Goal: Task Accomplishment & Management: Use online tool/utility

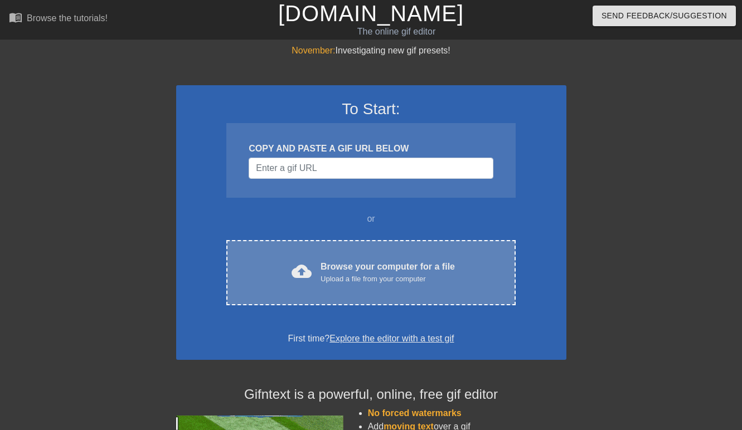
click at [445, 270] on div "Browse your computer for a file Upload a file from your computer" at bounding box center [388, 272] width 134 height 25
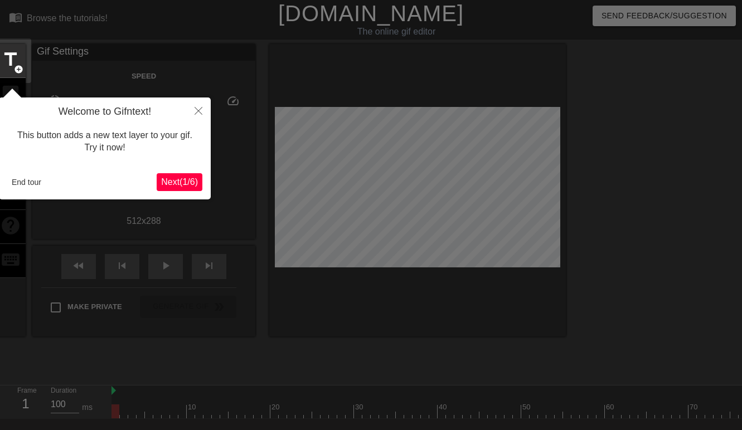
scroll to position [27, 0]
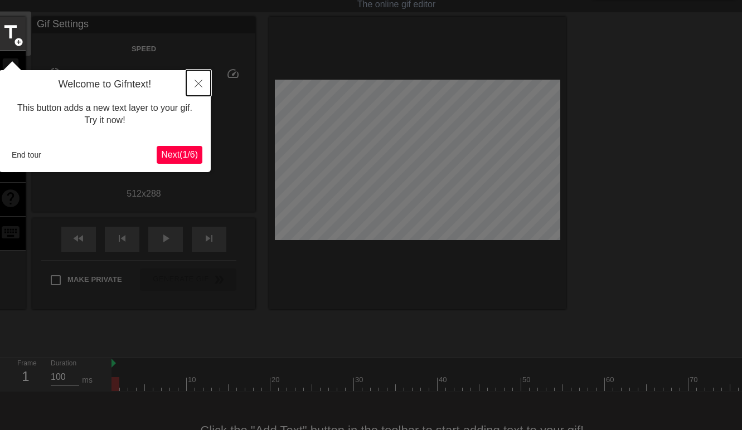
click at [202, 80] on button "Close" at bounding box center [198, 83] width 25 height 26
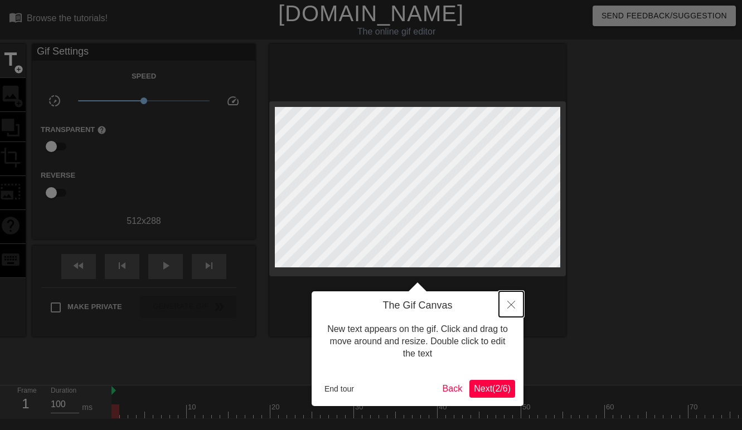
click at [511, 304] on icon "Close" at bounding box center [511, 305] width 8 height 8
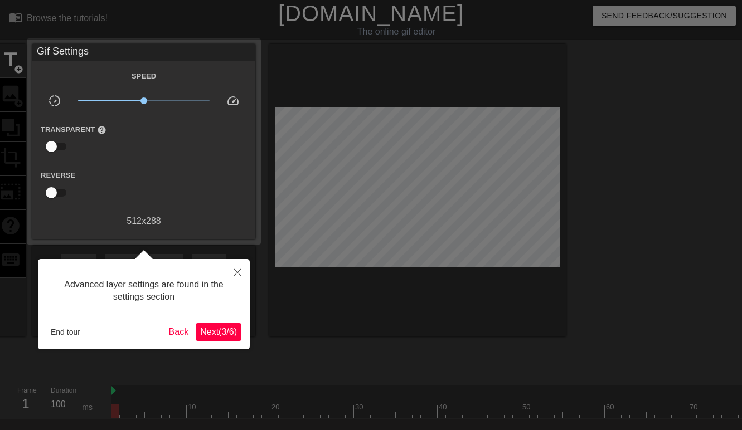
scroll to position [27, 0]
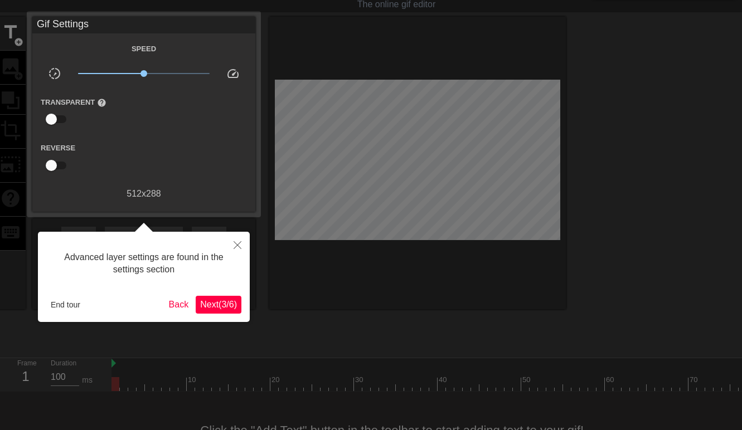
click at [444, 306] on div at bounding box center [371, 221] width 742 height 497
click at [236, 243] on icon "Close" at bounding box center [238, 245] width 8 height 8
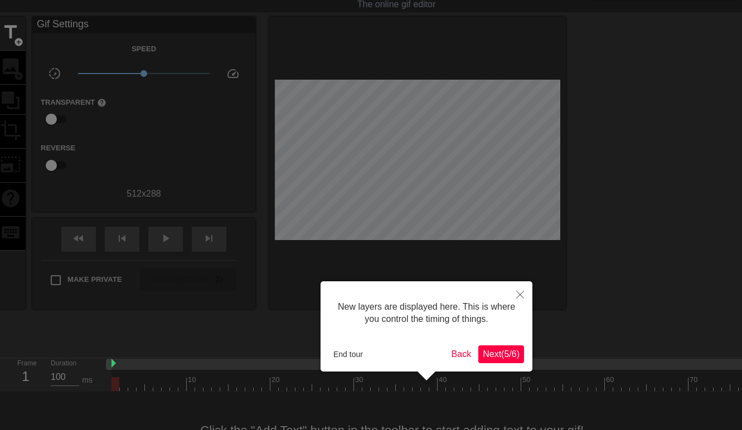
scroll to position [9, 0]
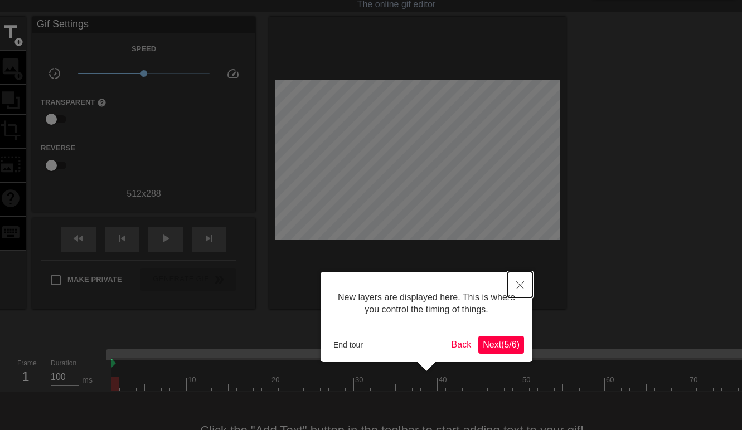
click at [519, 282] on icon "Close" at bounding box center [520, 286] width 8 height 8
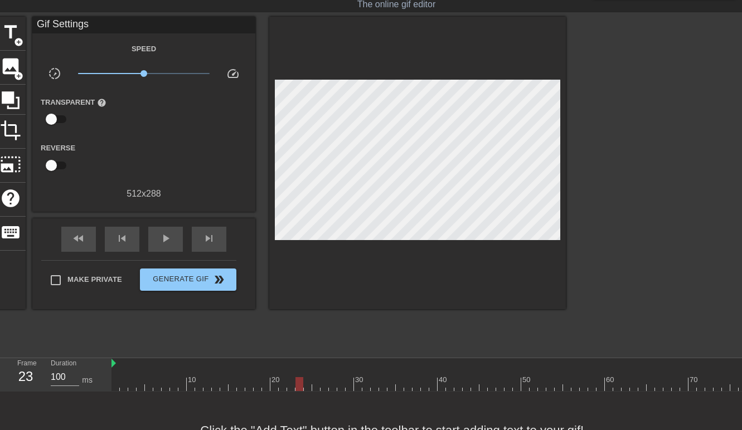
drag, startPoint x: 250, startPoint y: 377, endPoint x: 302, endPoint y: 382, distance: 52.7
click at [303, 382] on div at bounding box center [467, 384] width 711 height 14
click at [116, 365] on div at bounding box center [467, 364] width 711 height 11
click at [114, 365] on img at bounding box center [114, 363] width 4 height 9
drag, startPoint x: 118, startPoint y: 389, endPoint x: 105, endPoint y: 389, distance: 12.8
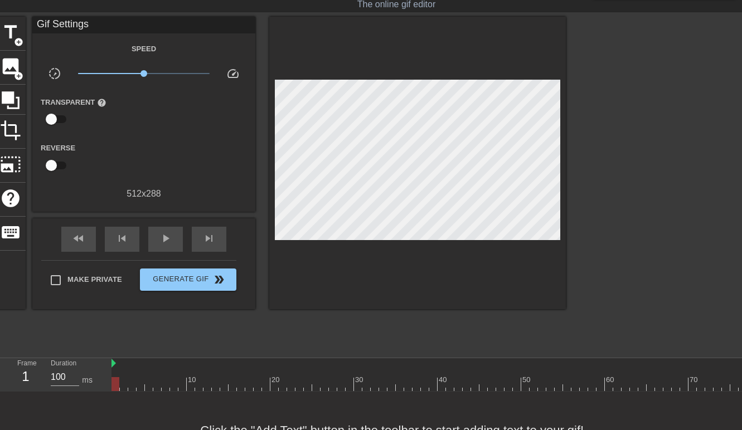
click at [105, 389] on div "Frame 1 Duration 100 ms 10 20 30 40 50 60 70 80" at bounding box center [371, 375] width 742 height 33
click at [153, 378] on div at bounding box center [467, 384] width 711 height 14
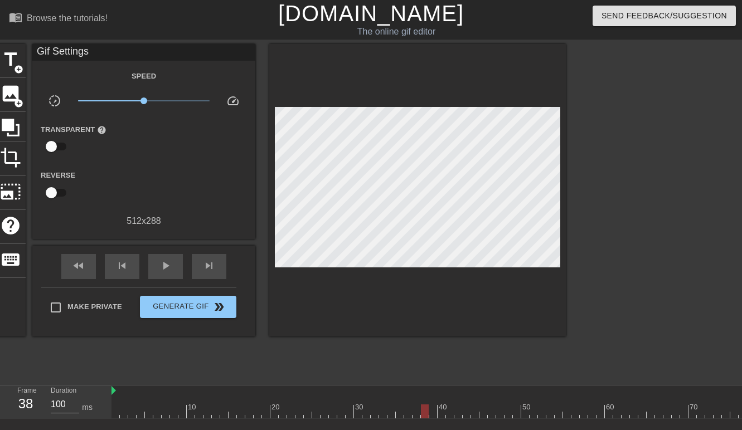
click at [422, 417] on div at bounding box center [467, 412] width 711 height 14
drag, startPoint x: 415, startPoint y: 415, endPoint x: 760, endPoint y: 419, distance: 345.2
click at [742, 419] on html "menu_book Browse the tutorials! [DOMAIN_NAME] The online gif editor Send Feedba…" at bounding box center [371, 248] width 742 height 497
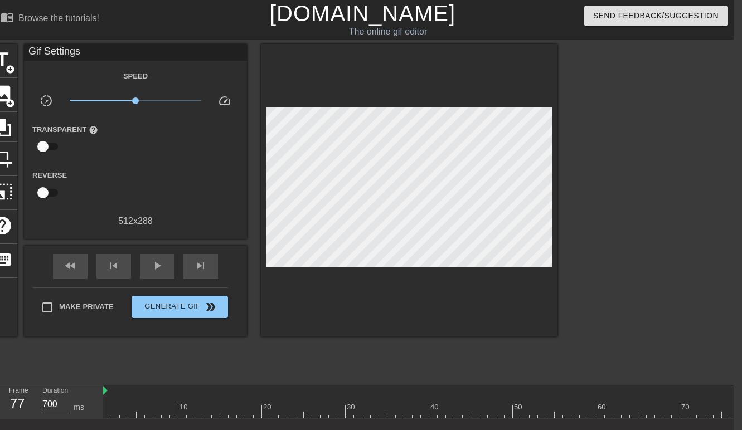
type input "100"
drag, startPoint x: 630, startPoint y: 411, endPoint x: 643, endPoint y: 422, distance: 17.4
click at [643, 422] on div "menu_book Browse the tutorials! [DOMAIN_NAME] The online gif editor Send Feedba…" at bounding box center [363, 248] width 742 height 497
click at [646, 413] on div at bounding box center [458, 412] width 711 height 14
click at [647, 413] on div at bounding box center [458, 412] width 711 height 14
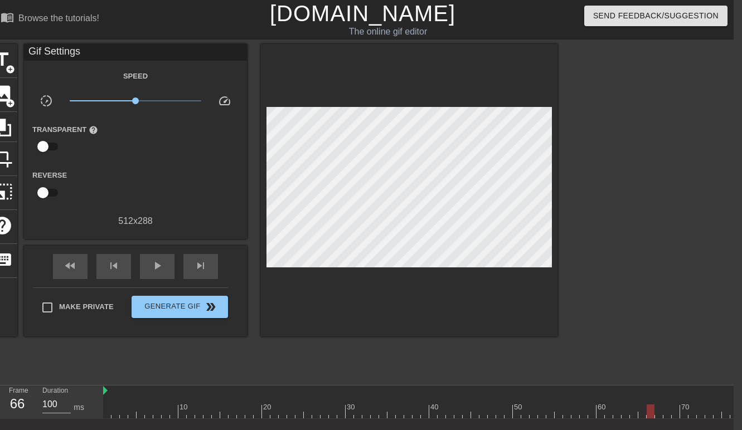
click at [652, 412] on div at bounding box center [651, 412] width 8 height 14
click at [4, 64] on span "title" at bounding box center [2, 59] width 21 height 21
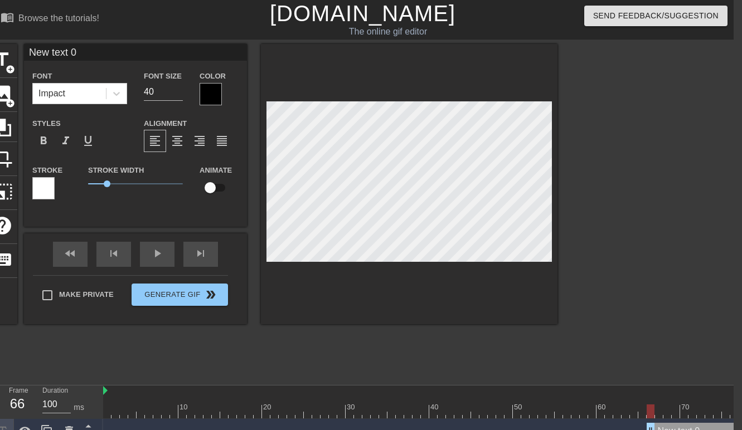
scroll to position [0, 1]
type input "r"
type textarea "r"
type input "rm"
type textarea "rm"
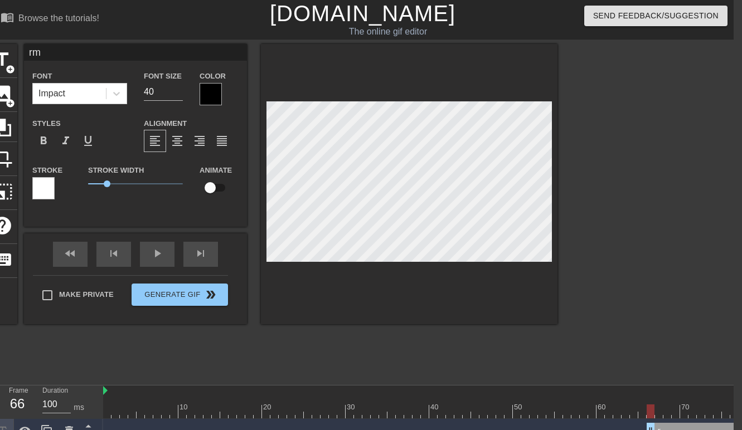
type input "rm"
type textarea "rm"
type input "rm -"
type textarea "rm -"
type input "rm -r"
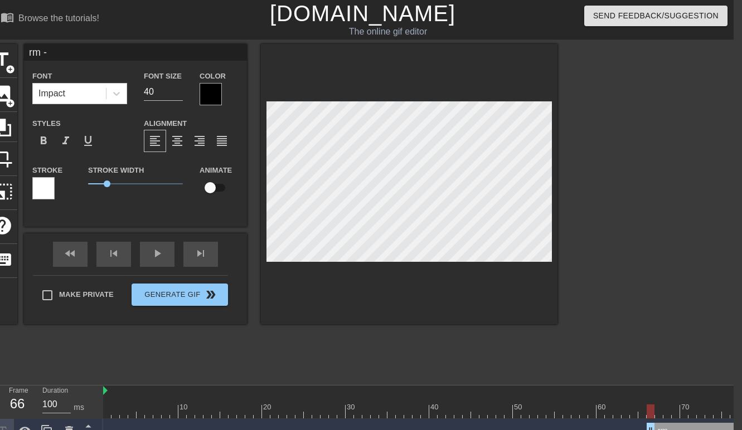
type textarea "rm -r"
type input "rm -rf"
type textarea "rm -rf"
type input "rm -rfv"
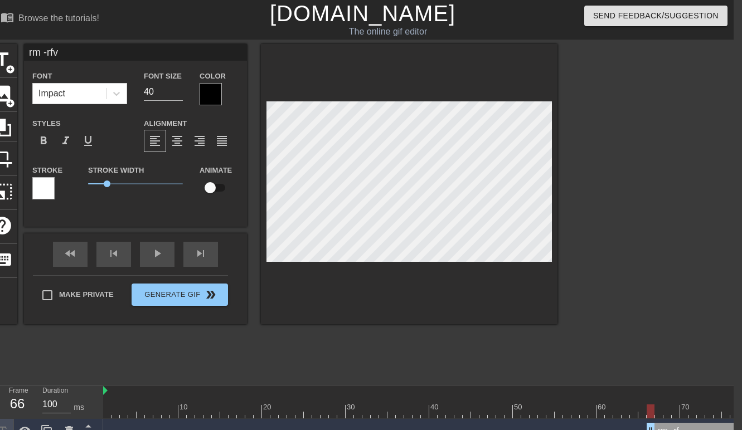
type textarea "rm -rfvd"
type input "rm -rfvd"
type textarea "rm -rfvd"
type input "rm -rfvd /"
type textarea "rm -rfvd /"
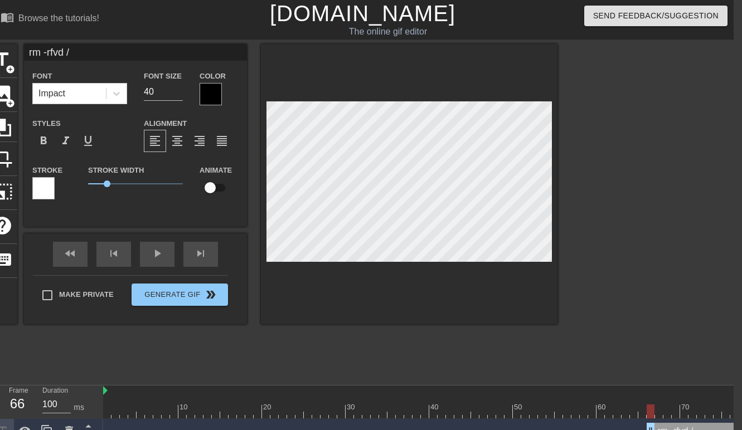
type input "rm -rfvd /s"
type textarea "rm -rfvd /s"
type input "rm -rfvd /sh"
type textarea "rm -rfvd /sh"
type input "rm -rfvd /sho"
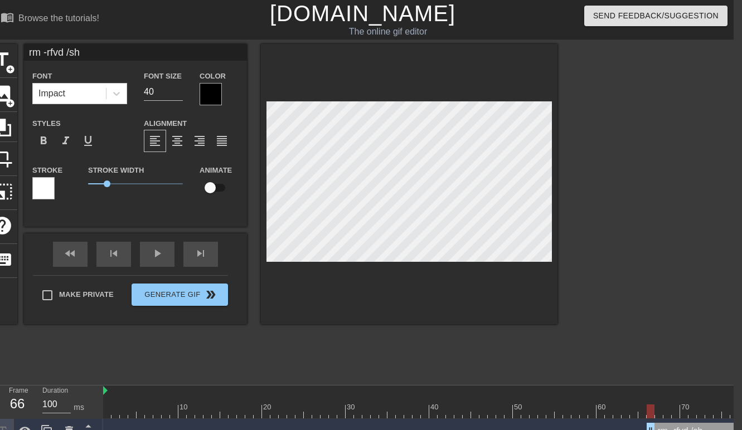
type textarea "rm -rfvd /sho"
type input "rm -rfvd /shot"
type textarea "rm -rfvd /shot"
type input "rm -rfvd /shots"
type textarea "rm -rfvd /shots"
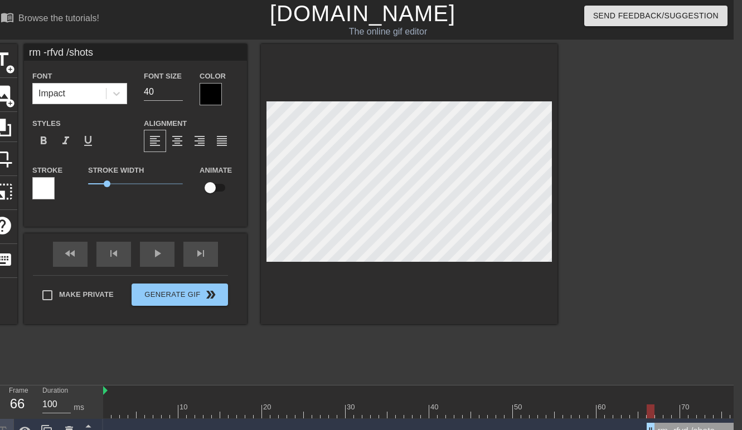
type input "rm -rfvd /shots/"
type textarea "rm -rfvd /shots/"
type input "rm -rfvd /shots/p"
type textarea "rm -rfvd /shots/p"
type input "rm -rfvd /shots/ph"
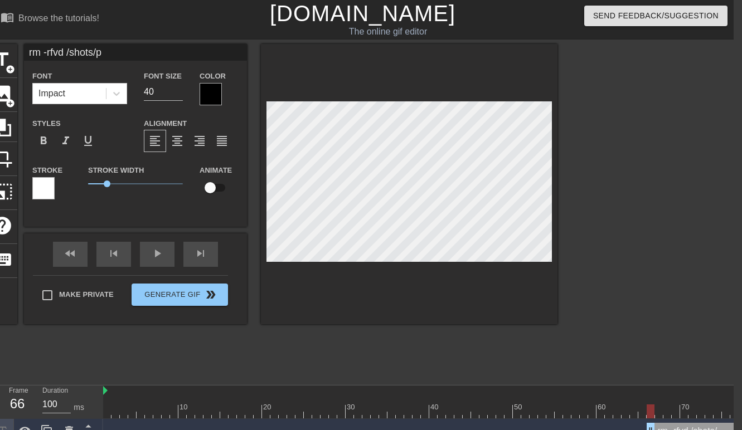
type textarea "rm -rfvd /shots/ph"
type input "rm -rfvd /shots/phm"
type textarea "rm -rfvd /shots/phm"
type input "rm -rfvd /shots/phm/"
type textarea "rm -rfvd /shots/phm/"
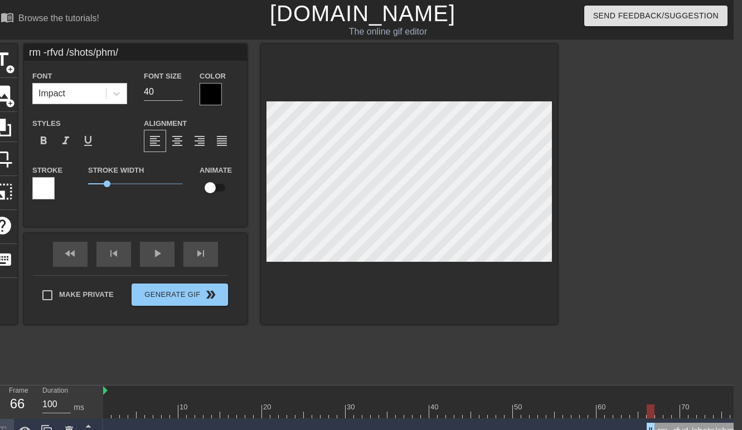
type input "rm -rfvd /shots/phm/*"
type textarea "rm -rfvd /shots/phm/*"
click at [117, 91] on icon at bounding box center [116, 93] width 11 height 11
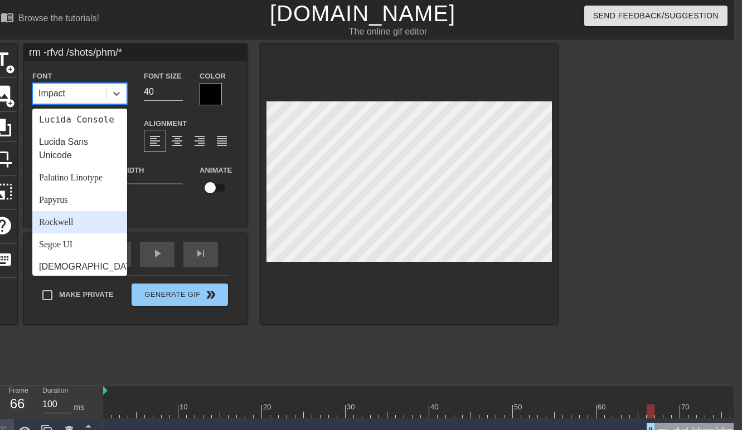
scroll to position [386, 0]
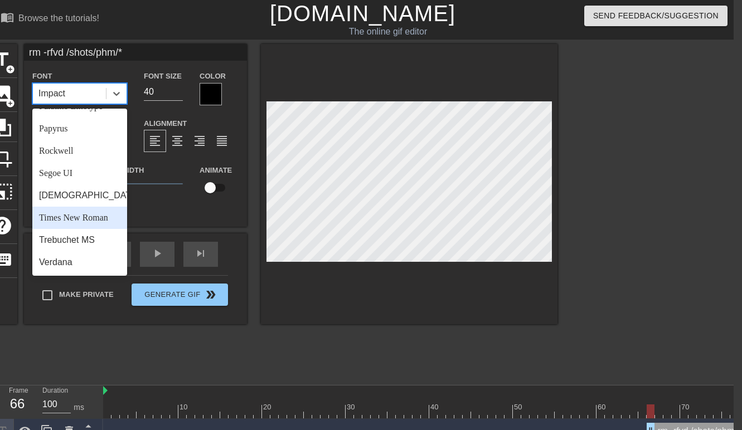
click at [89, 225] on div "Times New Roman" at bounding box center [79, 218] width 95 height 22
